Goal: Information Seeking & Learning: Learn about a topic

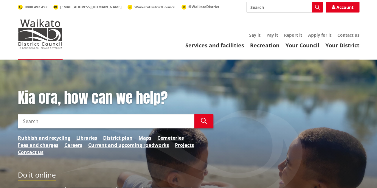
click at [47, 121] on input "Search" at bounding box center [106, 121] width 176 height 14
type input "te kowhai estate drainage"
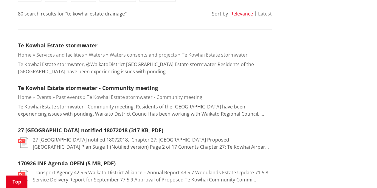
scroll to position [158, 0]
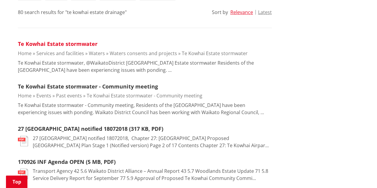
click at [76, 43] on link "Te Kowhai Estate stormwater" at bounding box center [58, 43] width 80 height 7
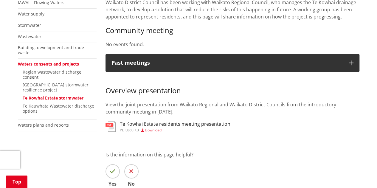
scroll to position [171, 0]
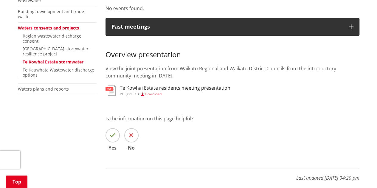
click at [152, 95] on span "Download" at bounding box center [153, 93] width 17 height 5
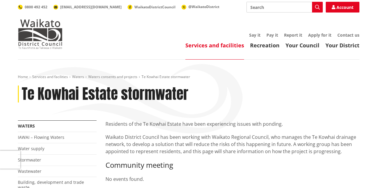
scroll to position [171, 0]
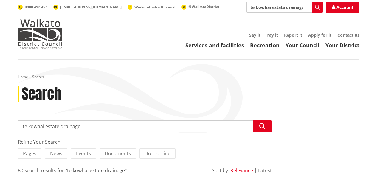
scroll to position [158, 0]
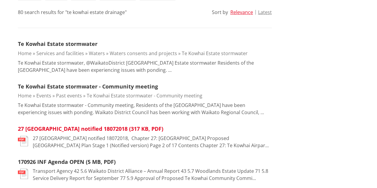
click at [48, 127] on link "27 Te Kowhai Airpark Zone notified 18072018 (317 KB, PDF)" at bounding box center [90, 128] width 145 height 7
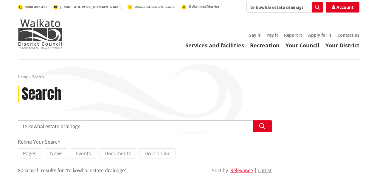
scroll to position [158, 0]
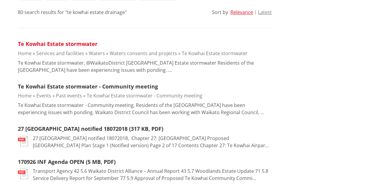
click at [81, 42] on link "Te Kowhai Estate stormwater" at bounding box center [58, 43] width 80 height 7
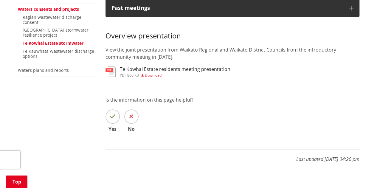
scroll to position [149, 0]
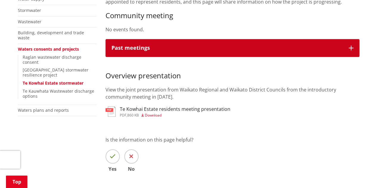
click at [348, 48] on icon "button" at bounding box center [350, 48] width 5 height 5
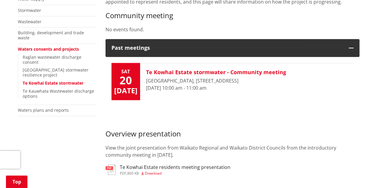
click at [209, 72] on h3 "Te Kowhai Estate stormwater - Community meeting" at bounding box center [216, 72] width 140 height 7
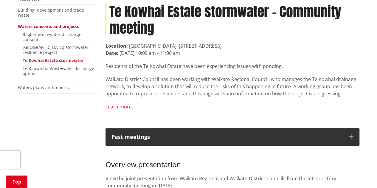
scroll to position [168, 0]
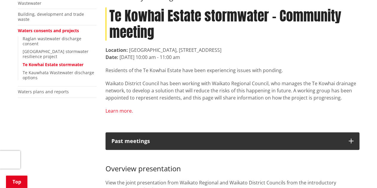
click at [123, 110] on link "Learn more." at bounding box center [118, 110] width 27 height 7
